Goal: Task Accomplishment & Management: Manage account settings

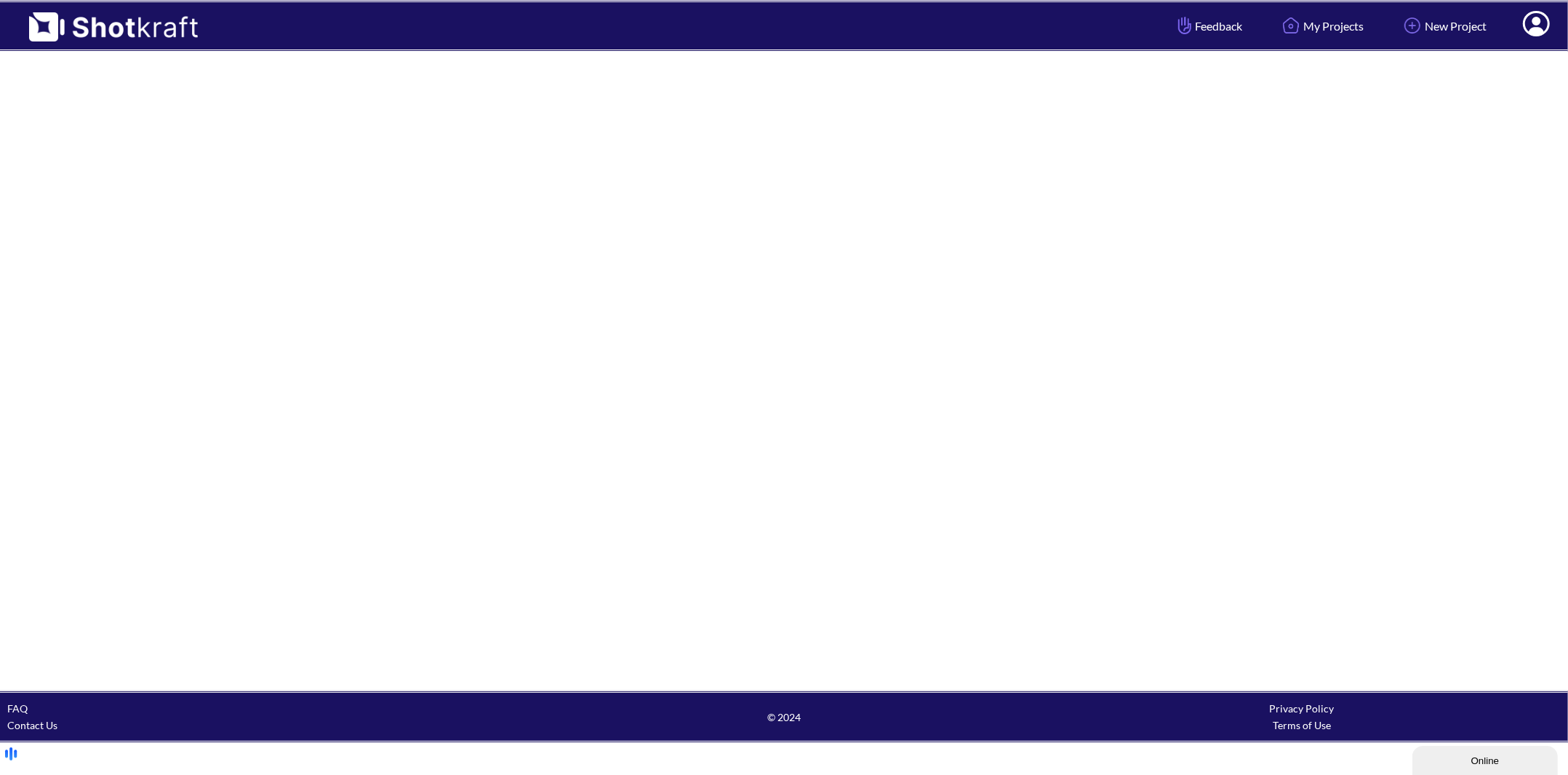
click at [1541, 22] on icon at bounding box center [1536, 23] width 27 height 26
click at [1535, 21] on icon at bounding box center [1536, 26] width 15 height 18
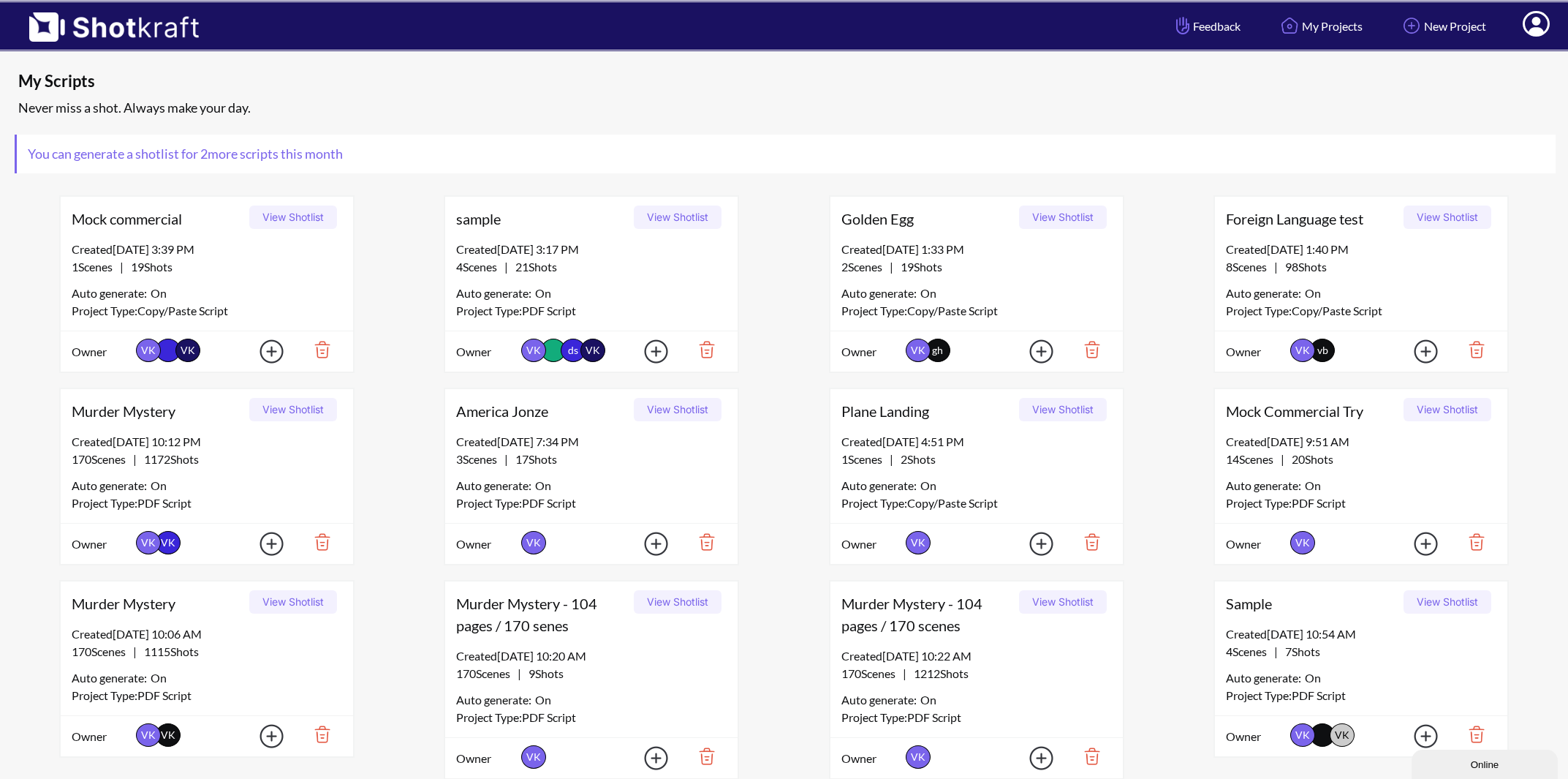
click at [1538, 25] on icon at bounding box center [1537, 23] width 27 height 26
click at [1509, 68] on link "Manage Users" at bounding box center [1495, 71] width 121 height 23
